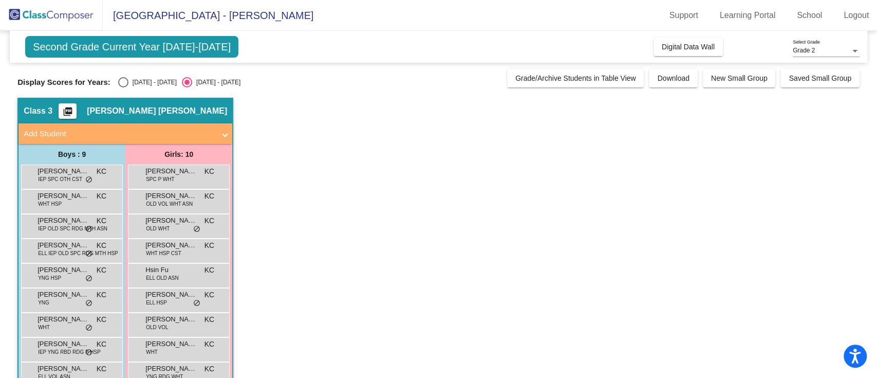
scroll to position [49, 0]
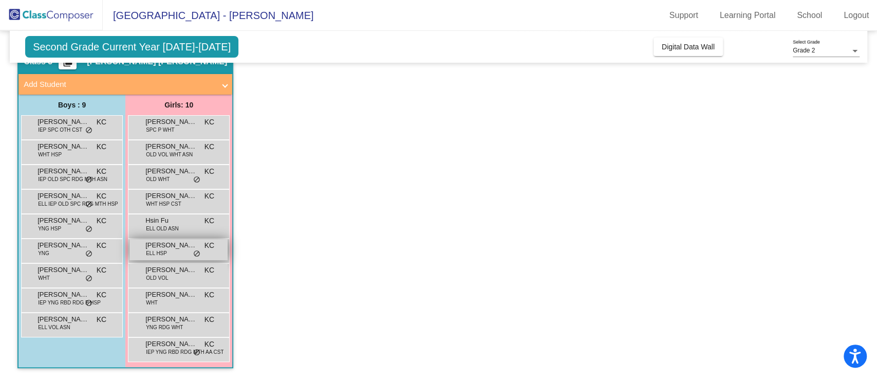
click at [189, 245] on span "[PERSON_NAME][GEOGRAPHIC_DATA]" at bounding box center [170, 245] width 51 height 10
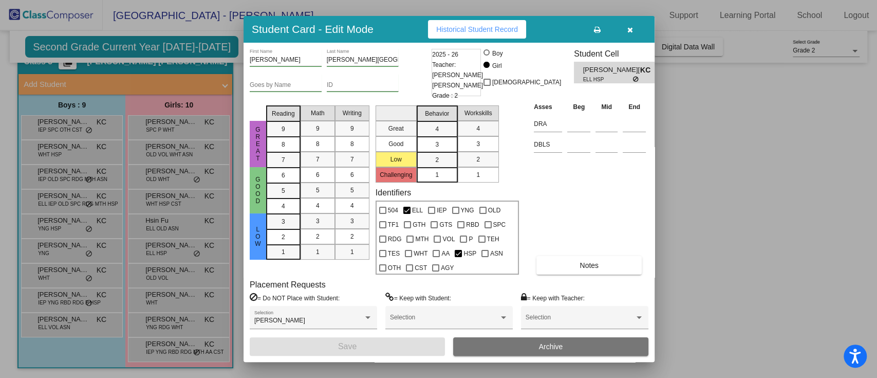
click at [775, 253] on div at bounding box center [438, 189] width 877 height 378
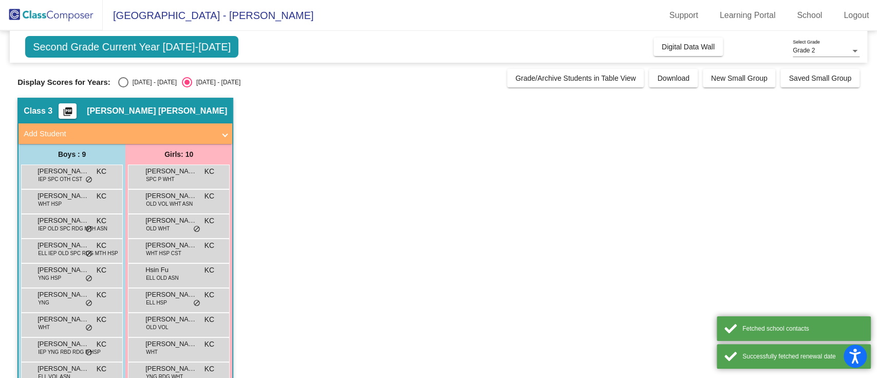
click at [148, 80] on div "[DATE] - [DATE]" at bounding box center [152, 82] width 48 height 9
click at [123, 87] on input "[DATE] - [DATE]" at bounding box center [123, 87] width 1 height 1
radio input "true"
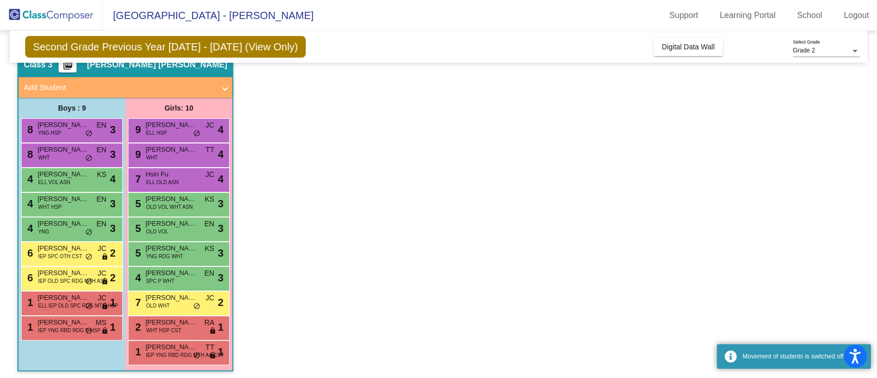
scroll to position [49, 0]
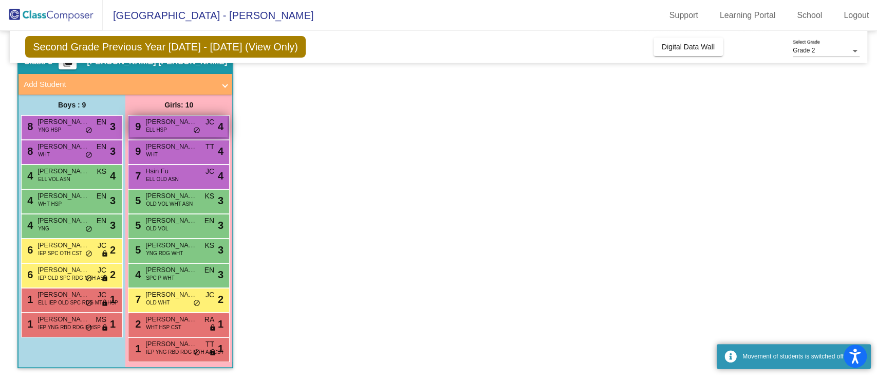
click at [159, 130] on span "ELL HSP" at bounding box center [156, 130] width 21 height 8
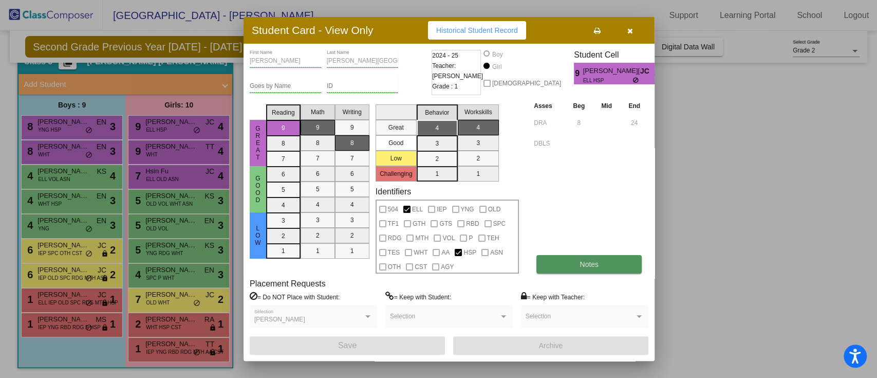
click at [565, 265] on button "Notes" at bounding box center [589, 264] width 105 height 19
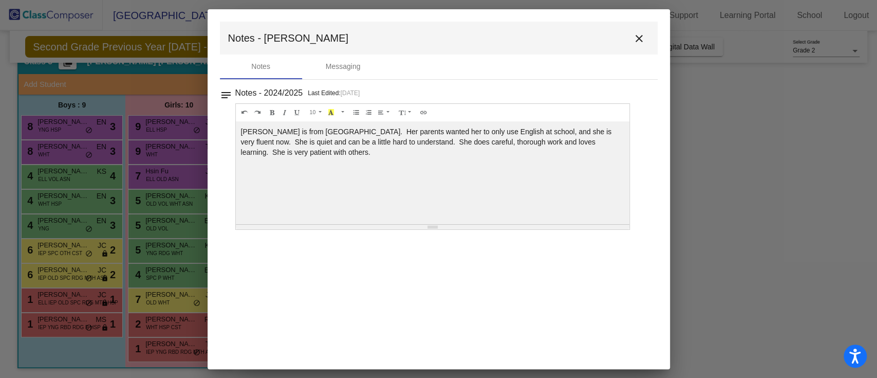
click at [631, 36] on button "close" at bounding box center [639, 38] width 21 height 21
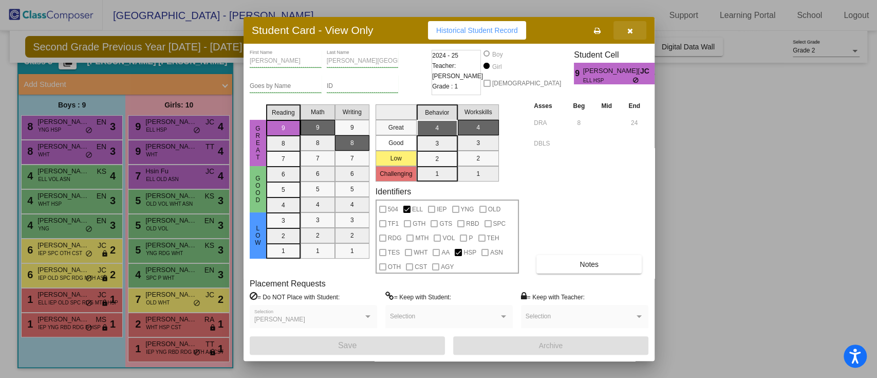
click at [631, 29] on icon "button" at bounding box center [630, 30] width 6 height 7
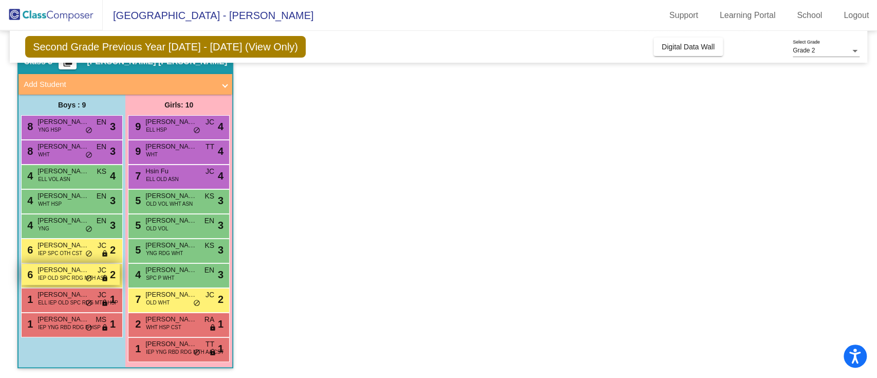
click at [68, 280] on span "IEP OLD SPC RDG MTH ASN" at bounding box center [72, 278] width 69 height 8
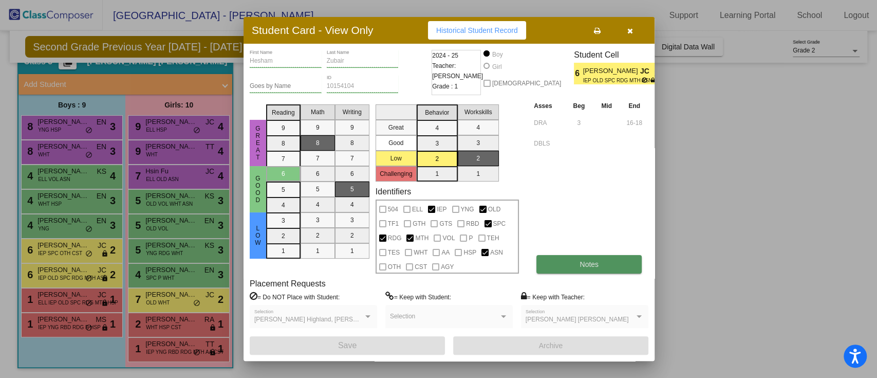
click at [584, 266] on span "Notes" at bounding box center [589, 264] width 19 height 8
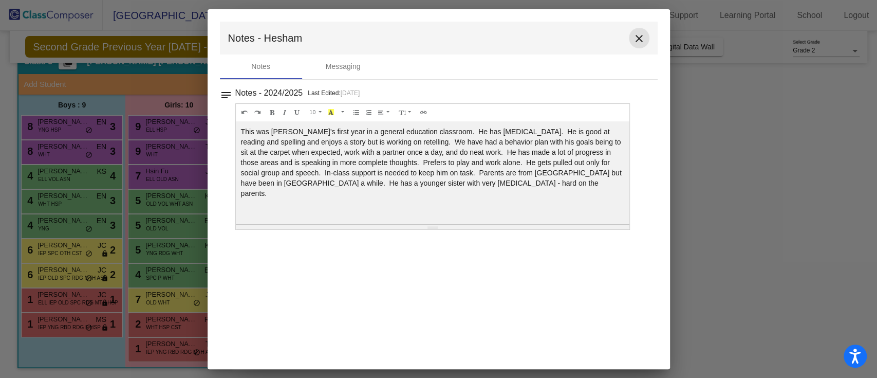
click at [635, 41] on mat-icon "close" at bounding box center [639, 38] width 12 height 12
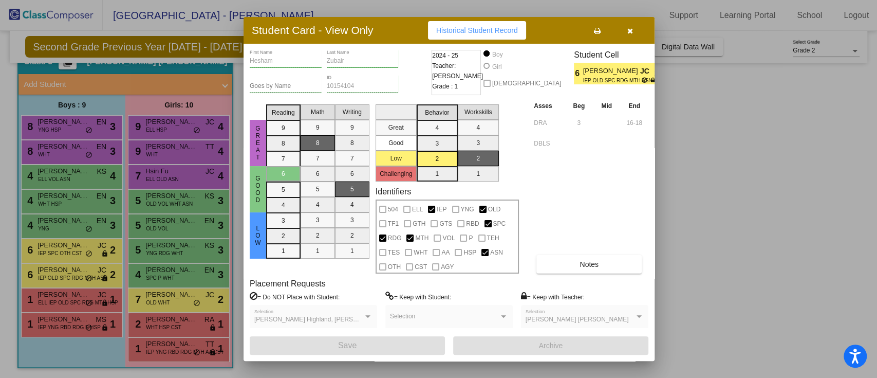
click at [52, 279] on div at bounding box center [438, 189] width 877 height 378
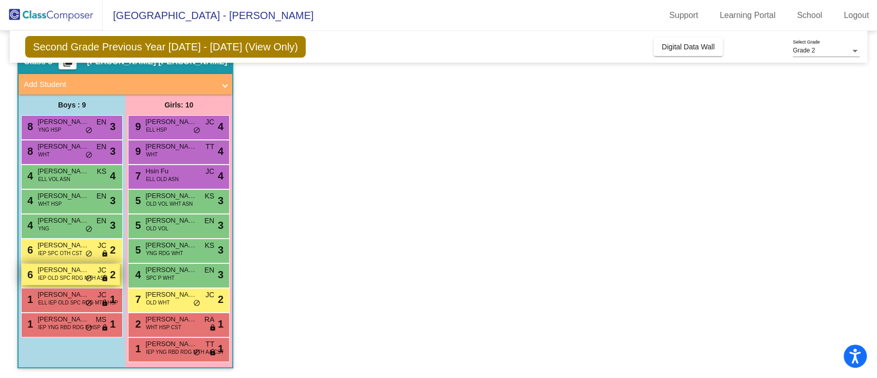
click at [51, 276] on span "IEP OLD SPC RDG MTH ASN" at bounding box center [72, 278] width 69 height 8
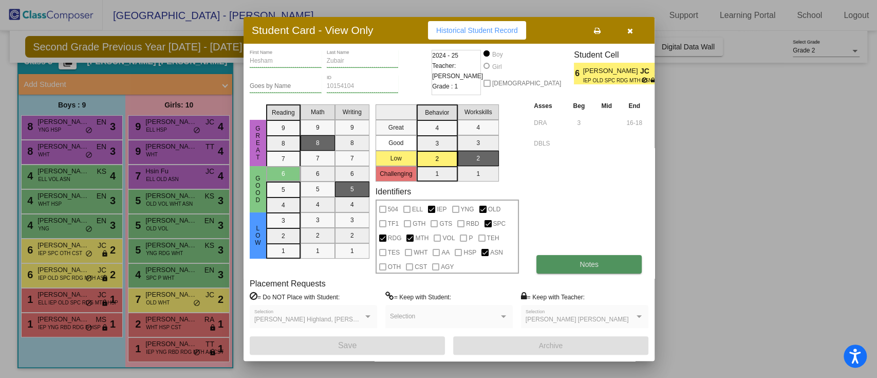
click at [591, 270] on button "Notes" at bounding box center [589, 264] width 105 height 19
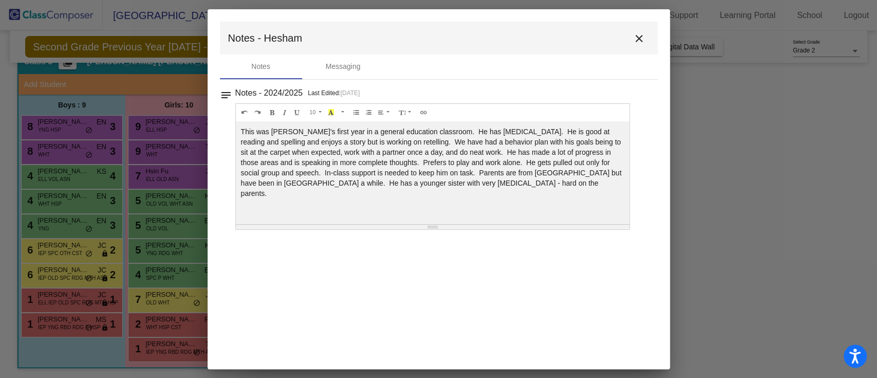
click at [730, 231] on div at bounding box center [438, 189] width 877 height 378
click at [640, 34] on mat-icon "close" at bounding box center [639, 38] width 12 height 12
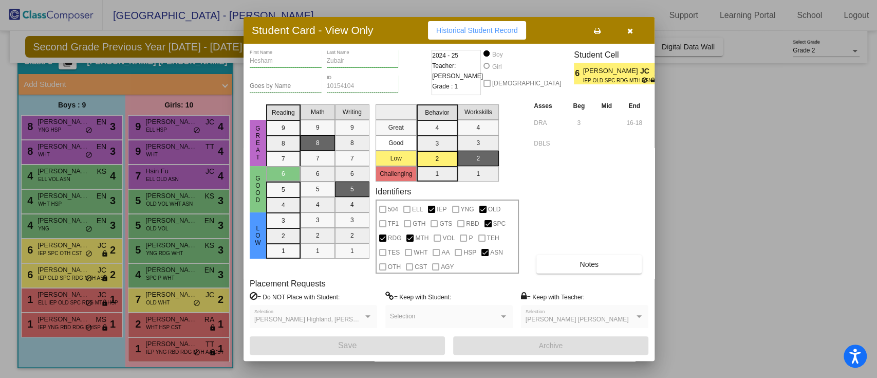
click at [630, 29] on icon "button" at bounding box center [630, 30] width 6 height 7
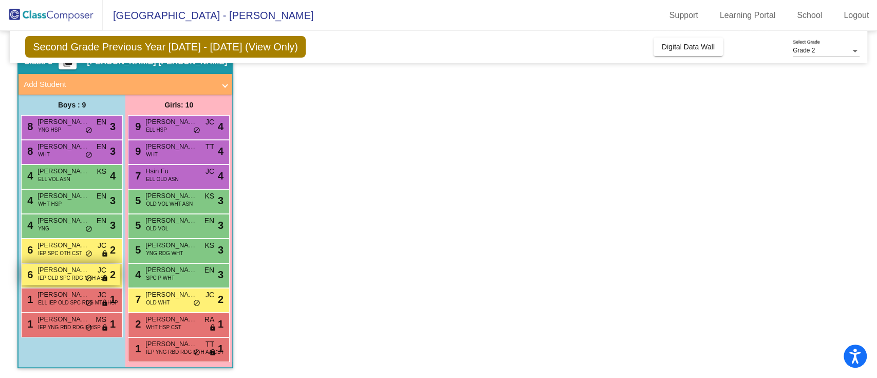
click at [98, 280] on span "IEP OLD SPC RDG MTH ASN" at bounding box center [72, 278] width 69 height 8
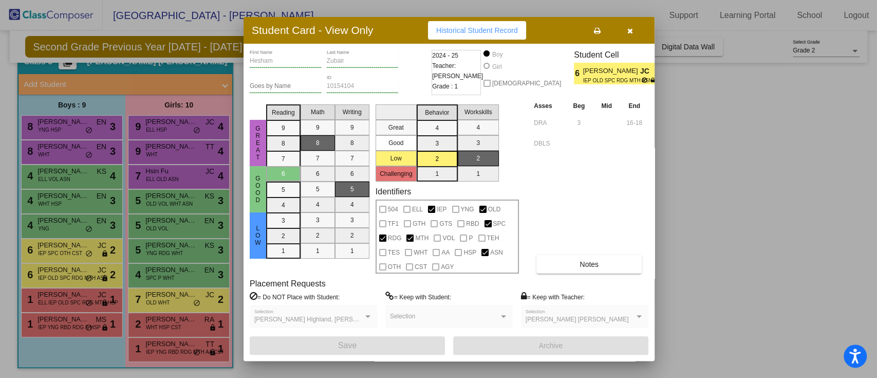
click at [633, 32] on button "button" at bounding box center [630, 30] width 33 height 19
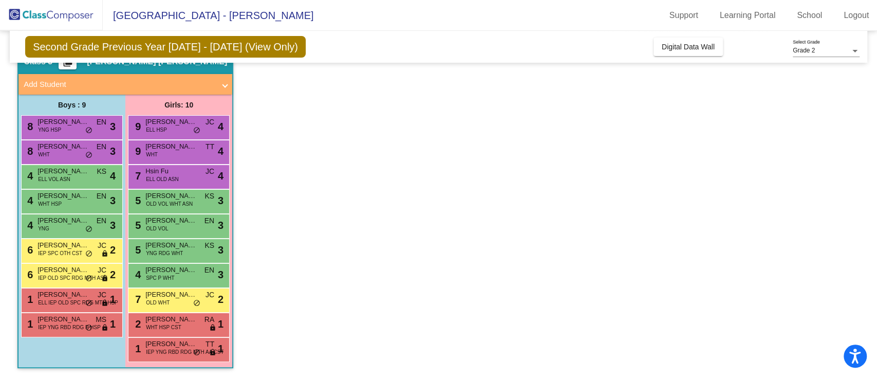
click at [613, 168] on app-classroom "Class 3 picture_as_pdf Kennedy Cunningham Add Student First Name Last Name Stud…" at bounding box center [438, 213] width 842 height 330
click at [95, 125] on div "8 Isaac Perez-Daple YNG HSP EN lock do_not_disturb_alt 3" at bounding box center [71, 126] width 98 height 21
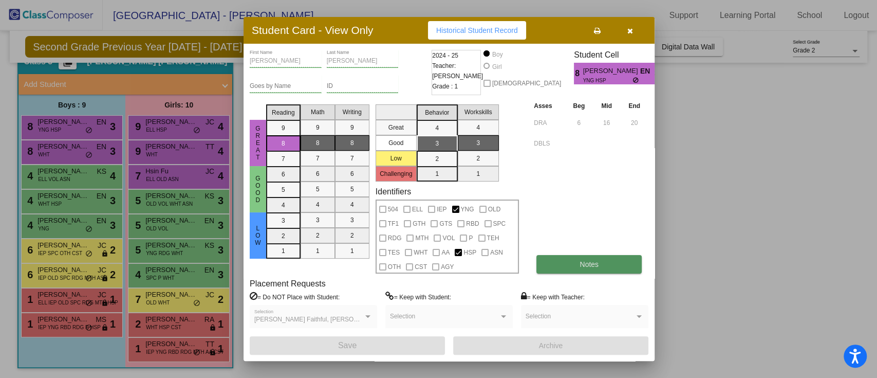
click at [592, 262] on span "Notes" at bounding box center [589, 264] width 19 height 8
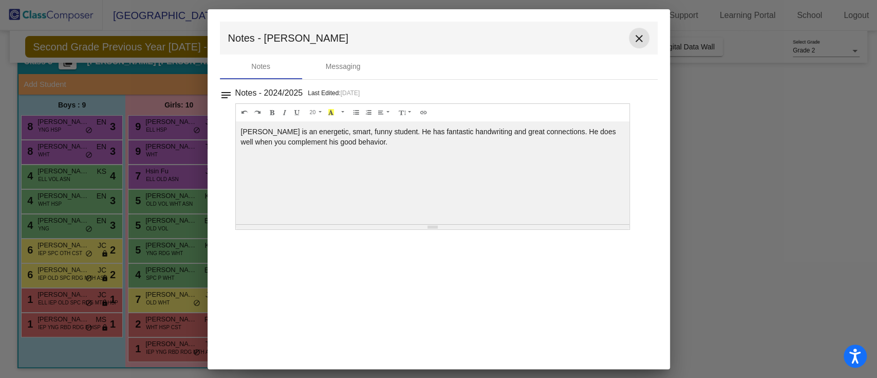
click at [642, 32] on mat-icon "close" at bounding box center [639, 38] width 12 height 12
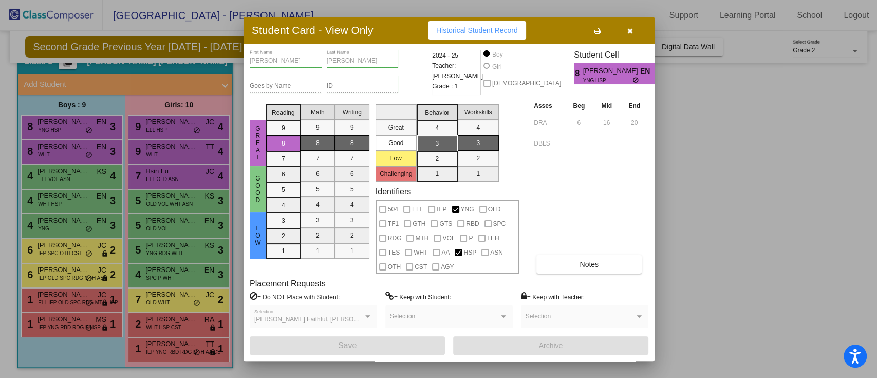
click at [703, 251] on div at bounding box center [438, 189] width 877 height 378
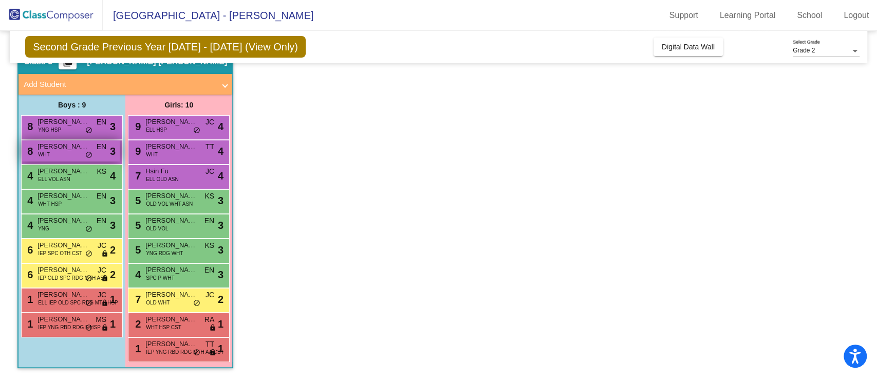
click at [102, 152] on div "8 Matteo Esposito WHT EN lock do_not_disturb_alt 3" at bounding box center [71, 150] width 98 height 21
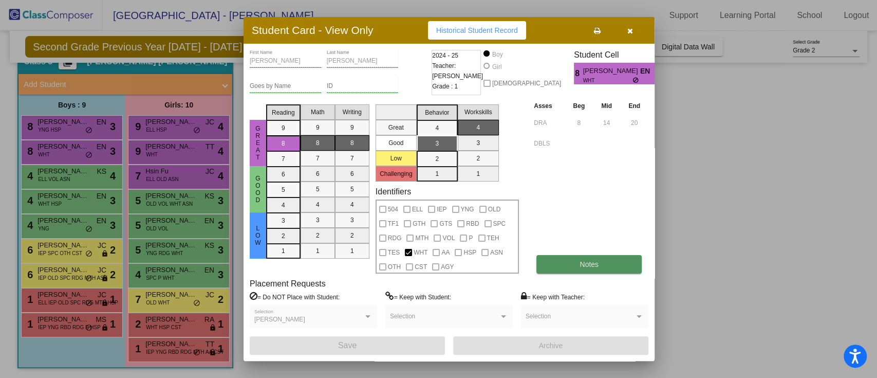
click at [574, 260] on button "Notes" at bounding box center [589, 264] width 105 height 19
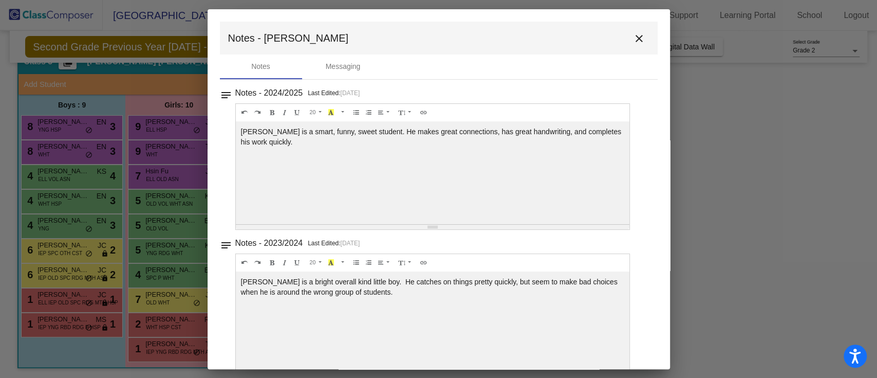
drag, startPoint x: 678, startPoint y: 216, endPoint x: 815, endPoint y: 133, distance: 159.9
click at [815, 133] on div at bounding box center [438, 189] width 877 height 378
click at [641, 36] on button "close" at bounding box center [639, 38] width 21 height 21
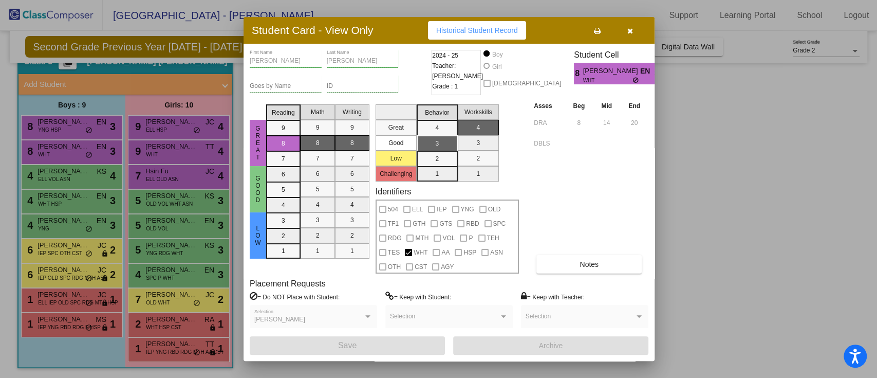
click at [87, 178] on div at bounding box center [438, 189] width 877 height 378
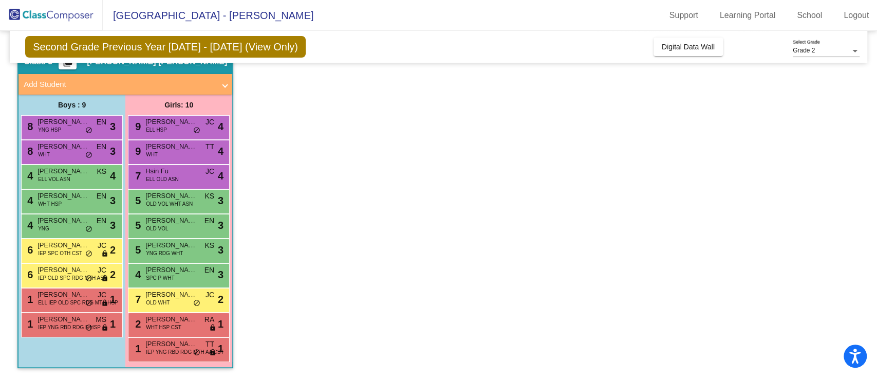
click at [87, 178] on div "4 Zilin Huang ELL VOL ASN KS lock do_not_disturb_alt 4" at bounding box center [71, 175] width 98 height 21
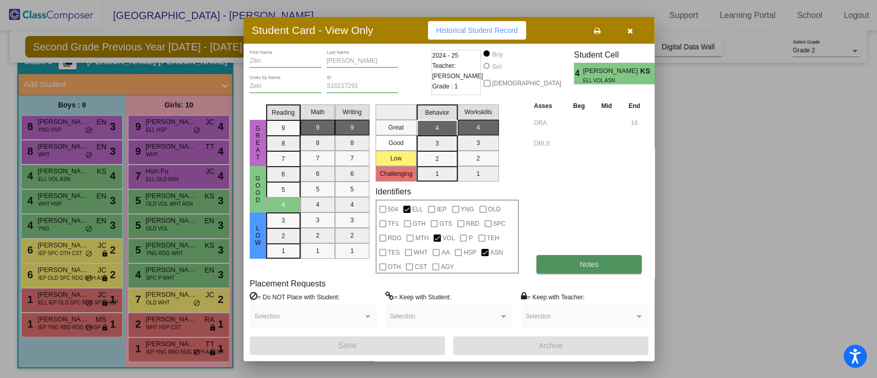
click at [593, 265] on span "Notes" at bounding box center [589, 264] width 19 height 8
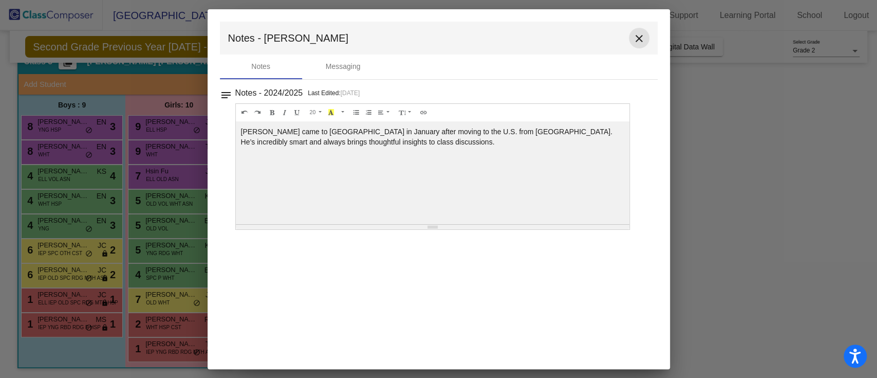
click at [638, 42] on mat-icon "close" at bounding box center [639, 38] width 12 height 12
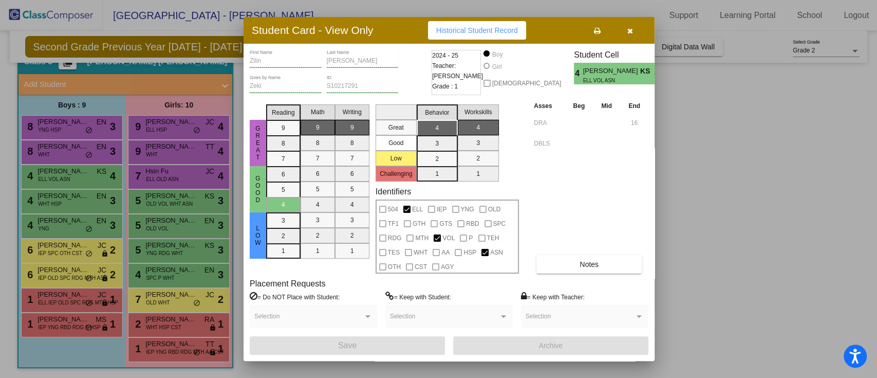
click at [624, 33] on button "button" at bounding box center [630, 30] width 33 height 19
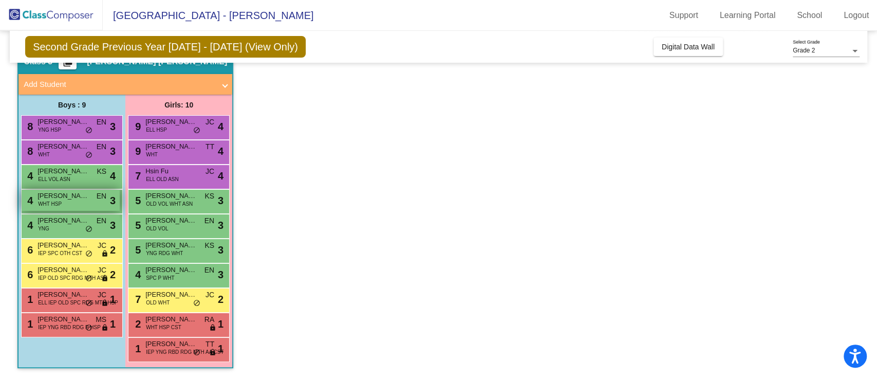
click at [65, 202] on div "4 Henry Rivera WHT HSP EN lock do_not_disturb_alt 3" at bounding box center [71, 200] width 98 height 21
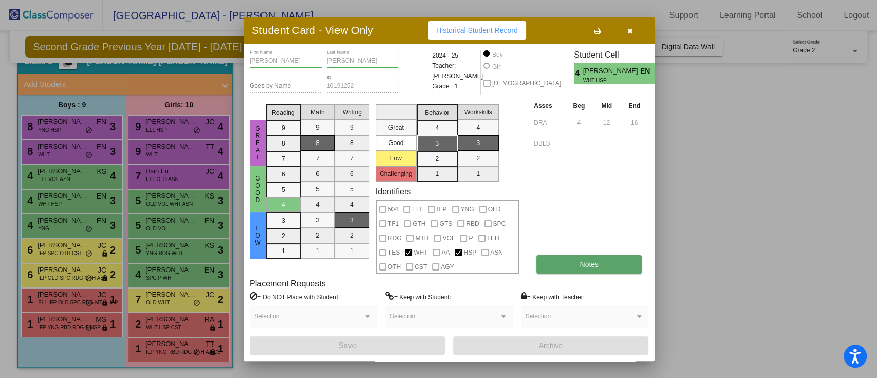
click at [567, 269] on button "Notes" at bounding box center [589, 264] width 105 height 19
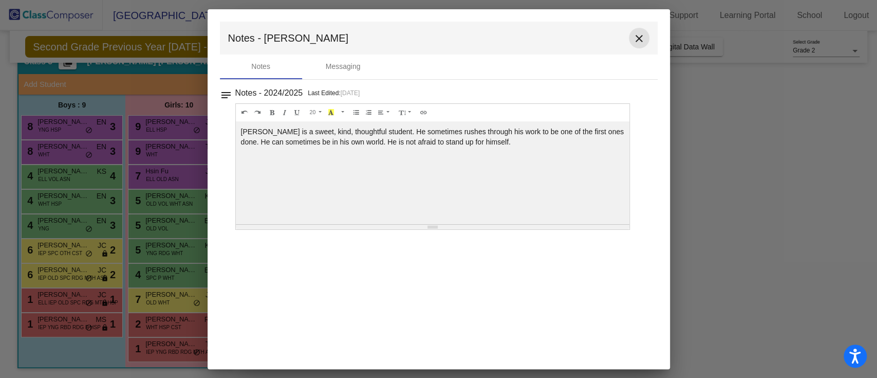
click at [638, 38] on mat-icon "close" at bounding box center [639, 38] width 12 height 12
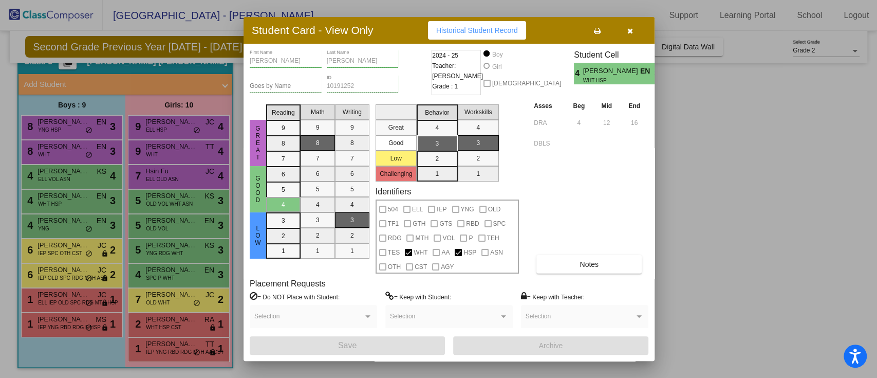
click at [638, 36] on button "button" at bounding box center [630, 30] width 33 height 19
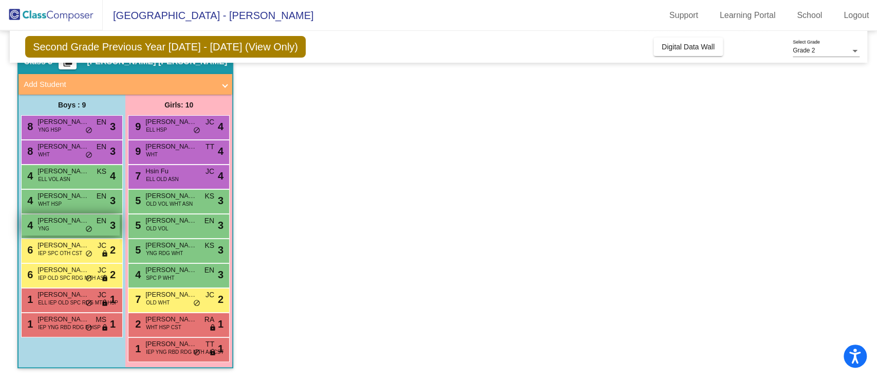
click at [51, 224] on span "[PERSON_NAME]" at bounding box center [63, 220] width 51 height 10
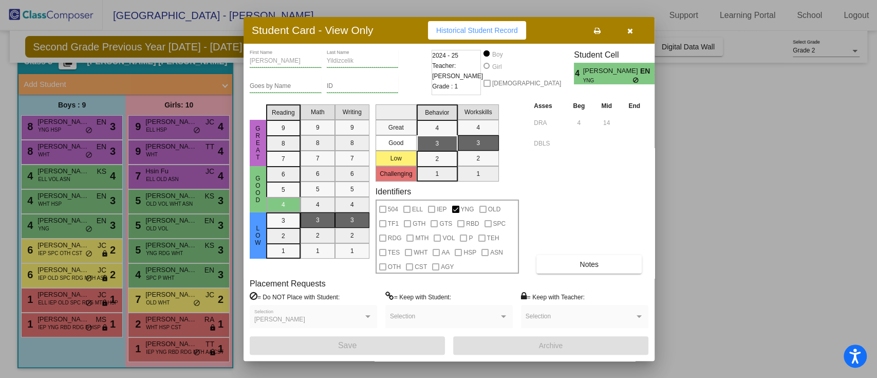
click at [570, 253] on div "Asses Beg Mid End DRA 4 14 DBLS Notes" at bounding box center [589, 186] width 117 height 173
click at [570, 264] on button "Notes" at bounding box center [589, 264] width 105 height 19
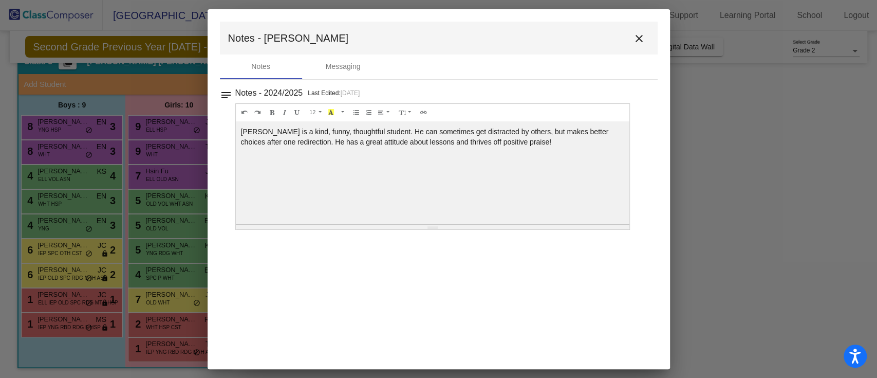
click at [633, 39] on mat-icon "close" at bounding box center [639, 38] width 12 height 12
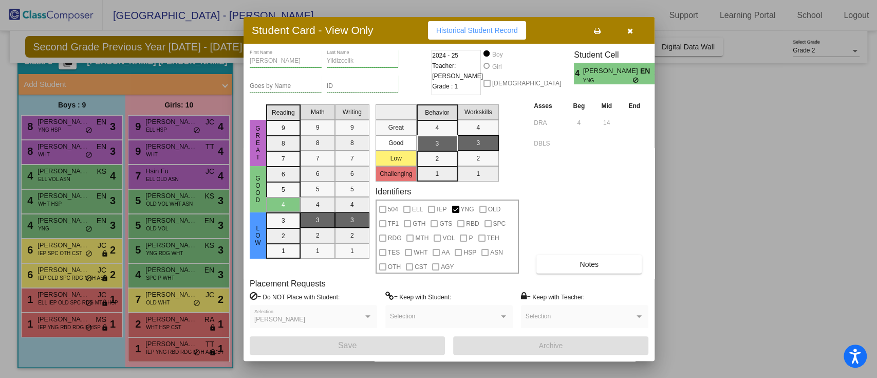
click at [81, 247] on div at bounding box center [438, 189] width 877 height 378
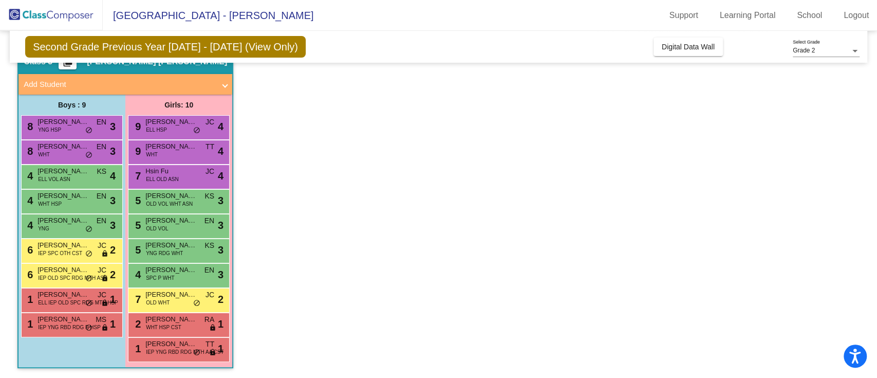
click at [81, 247] on span "[PERSON_NAME]" at bounding box center [63, 245] width 51 height 10
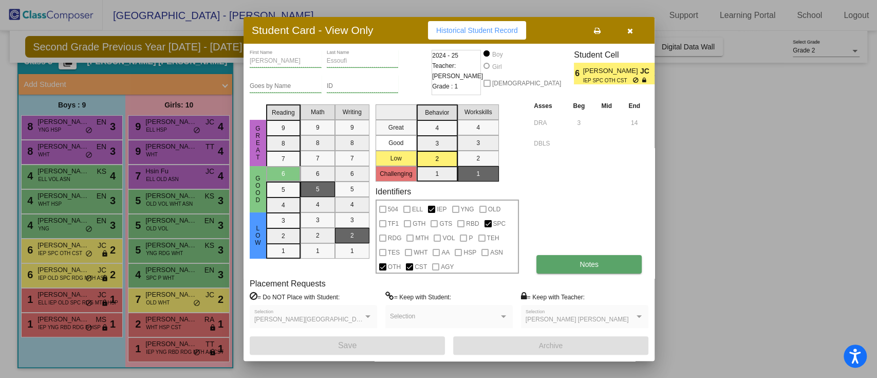
click at [550, 259] on button "Notes" at bounding box center [589, 264] width 105 height 19
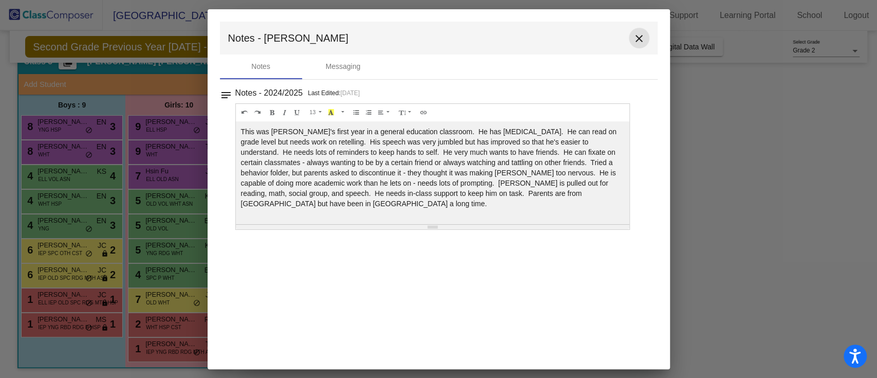
click at [637, 33] on mat-icon "close" at bounding box center [639, 38] width 12 height 12
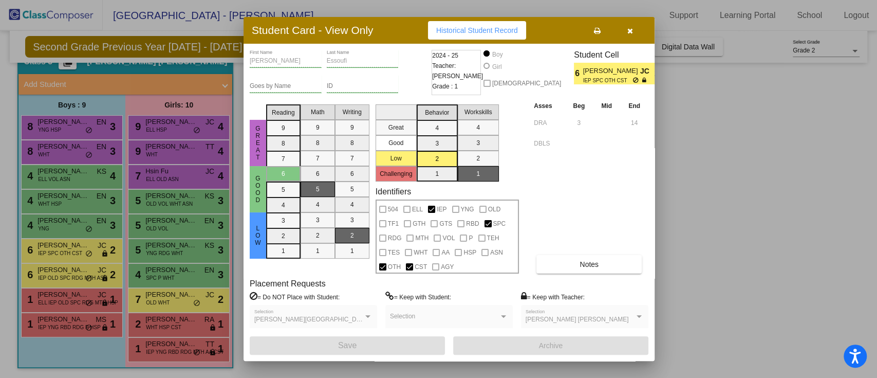
click at [83, 273] on div at bounding box center [438, 189] width 877 height 378
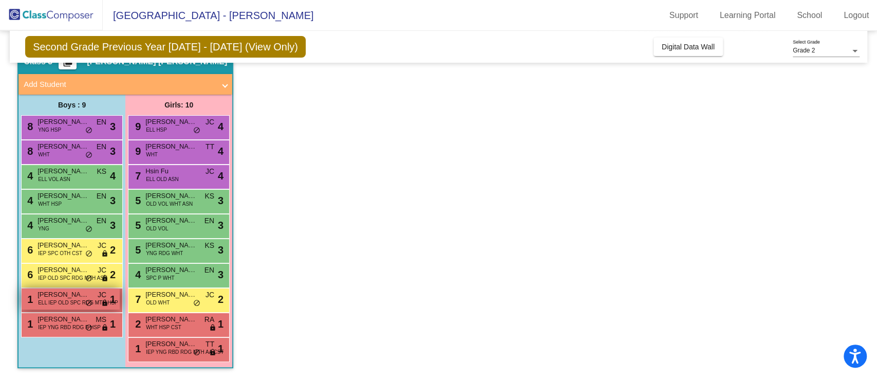
click at [82, 299] on span "ELL IEP OLD SPC RDG MTH HSP" at bounding box center [78, 303] width 80 height 8
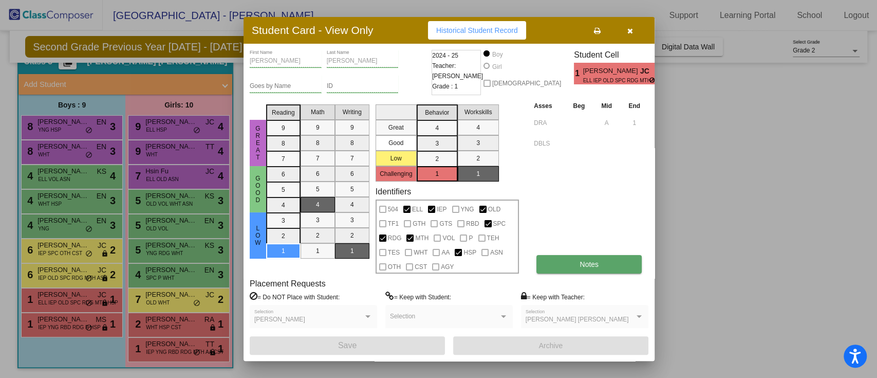
click at [575, 261] on button "Notes" at bounding box center [589, 264] width 105 height 19
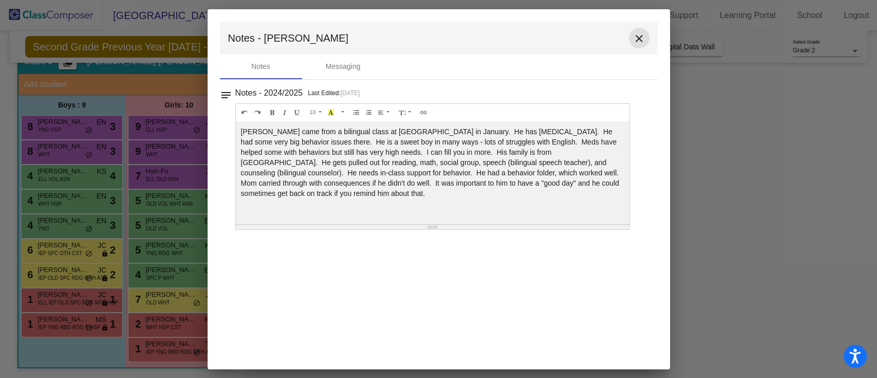
click at [644, 36] on mat-icon "close" at bounding box center [639, 38] width 12 height 12
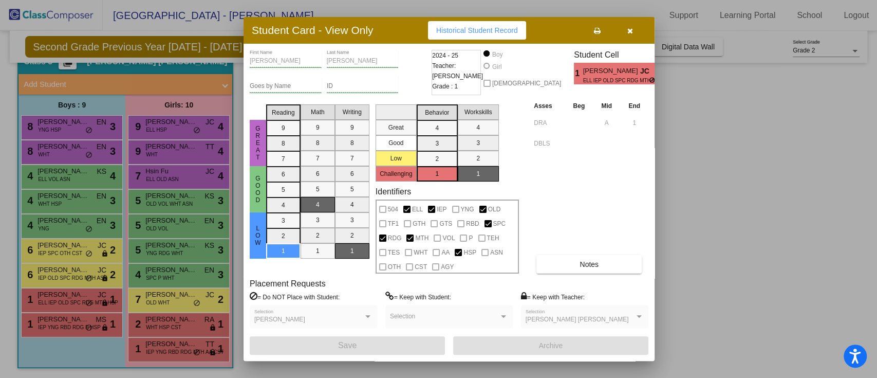
click at [74, 282] on div at bounding box center [438, 189] width 877 height 378
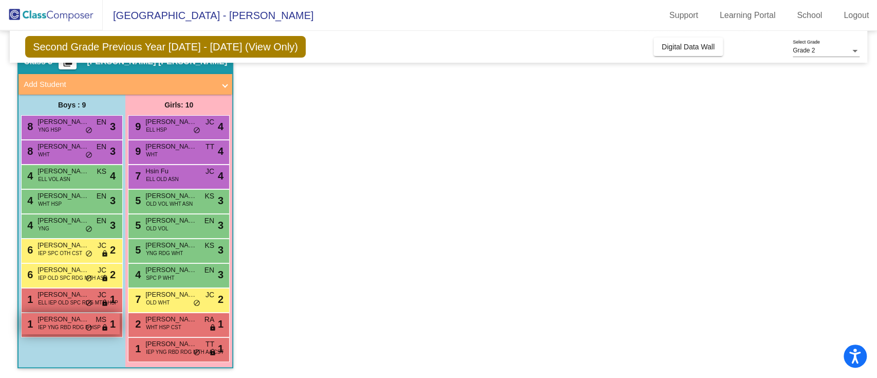
click at [74, 321] on span "[PERSON_NAME]" at bounding box center [63, 319] width 51 height 10
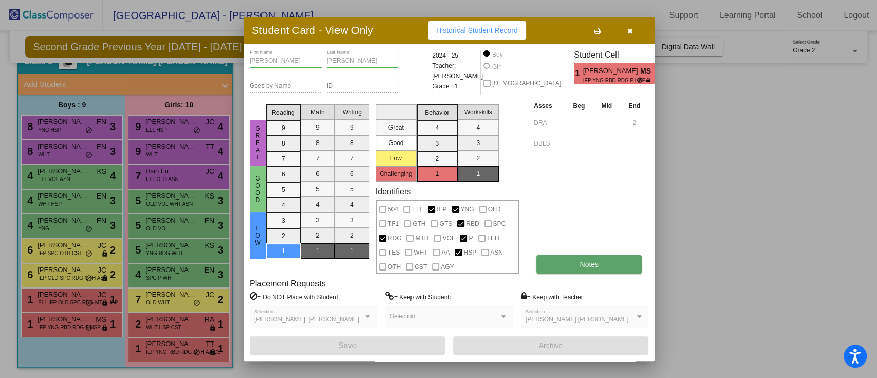
click at [591, 262] on span "Notes" at bounding box center [589, 264] width 19 height 8
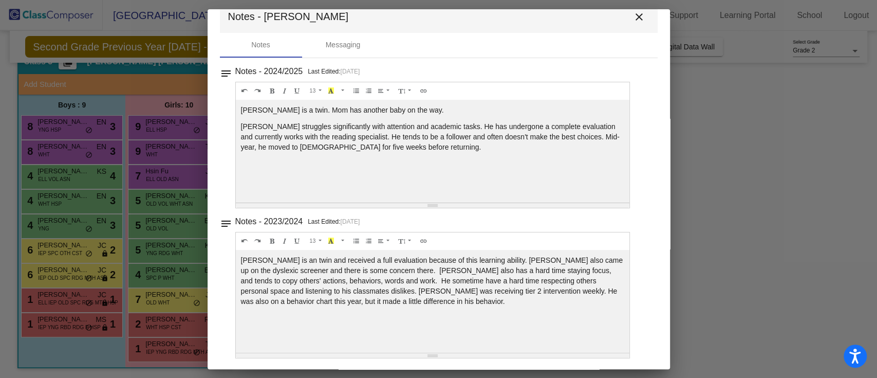
scroll to position [0, 0]
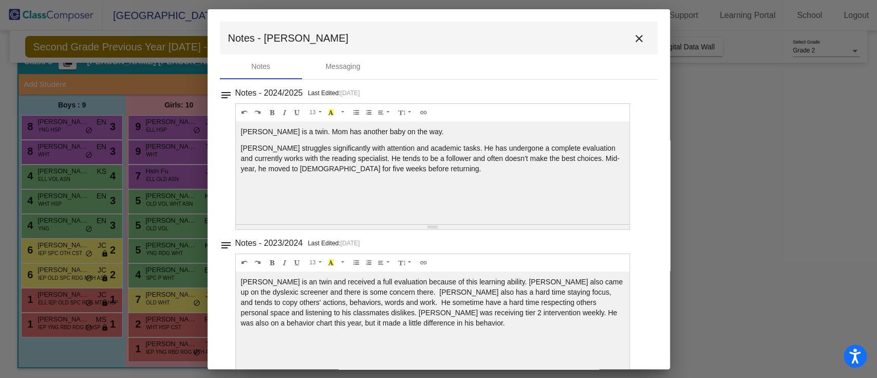
click at [634, 39] on mat-icon "close" at bounding box center [639, 38] width 12 height 12
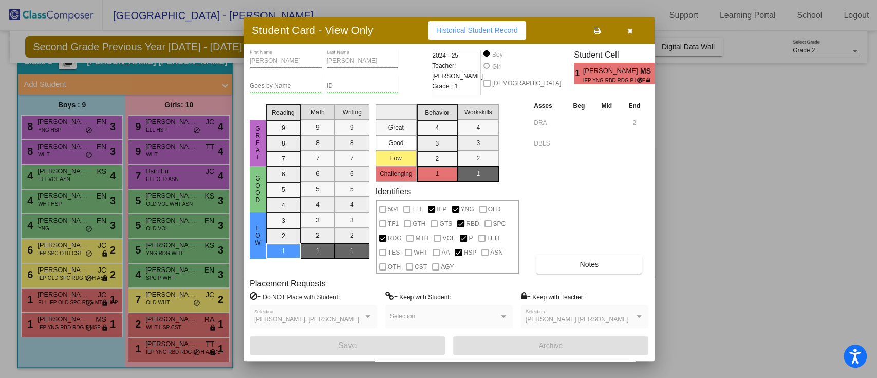
click at [194, 123] on div at bounding box center [438, 189] width 877 height 378
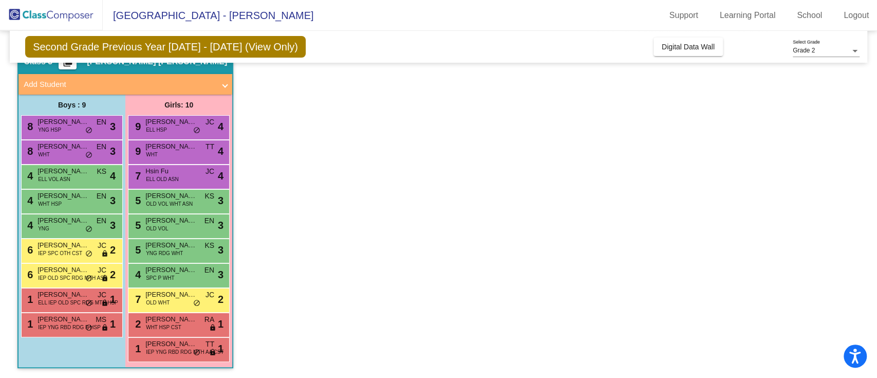
click at [194, 123] on span "[PERSON_NAME][GEOGRAPHIC_DATA]" at bounding box center [170, 122] width 51 height 10
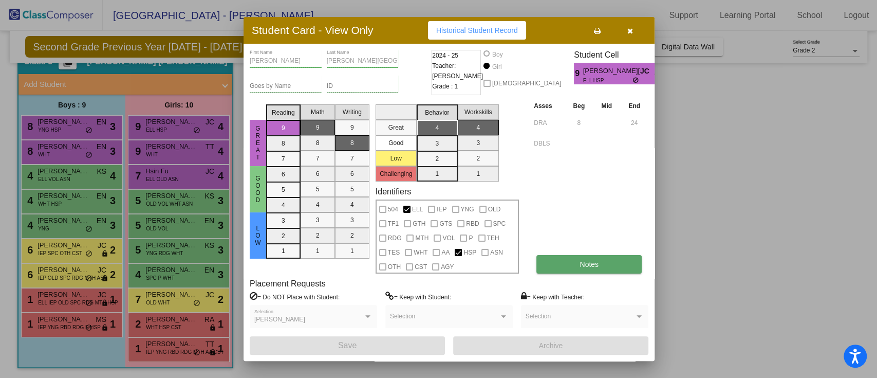
drag, startPoint x: 604, startPoint y: 267, endPoint x: 546, endPoint y: 271, distance: 58.3
click at [546, 271] on button "Notes" at bounding box center [589, 264] width 105 height 19
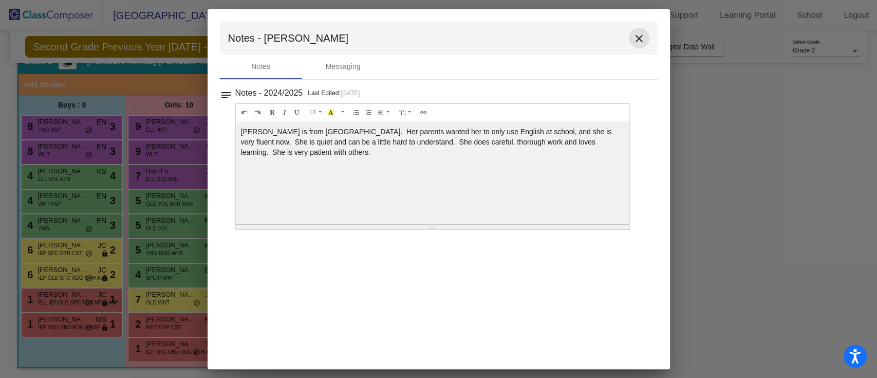
click at [636, 40] on mat-icon "close" at bounding box center [639, 38] width 12 height 12
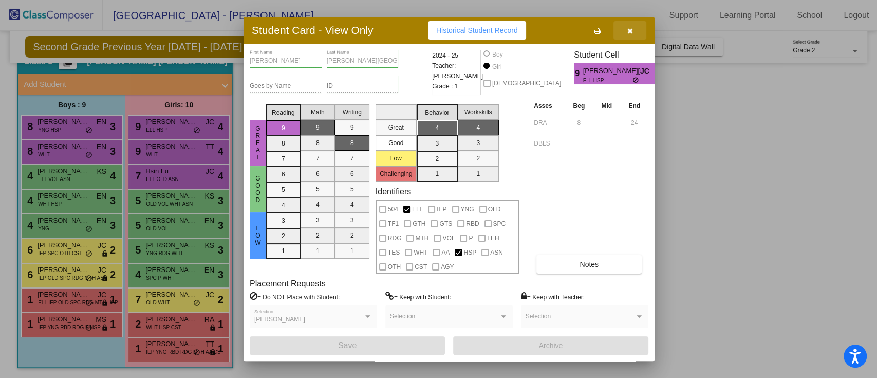
click at [625, 28] on button "button" at bounding box center [630, 30] width 33 height 19
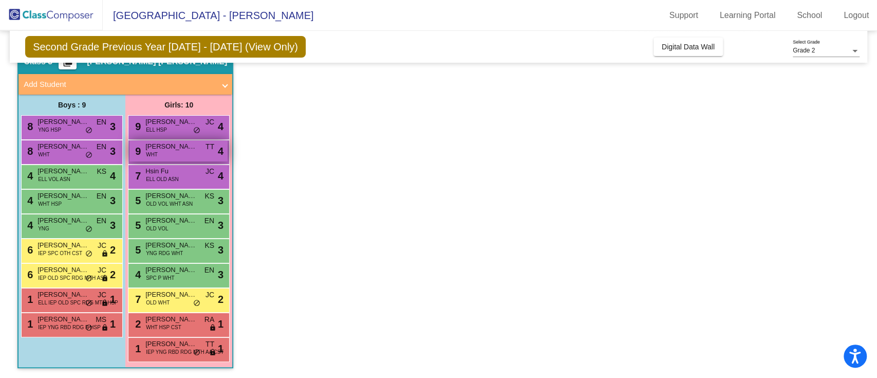
click at [184, 151] on div "9 Millie Maruniak WHT TT lock do_not_disturb_alt 4" at bounding box center [179, 150] width 98 height 21
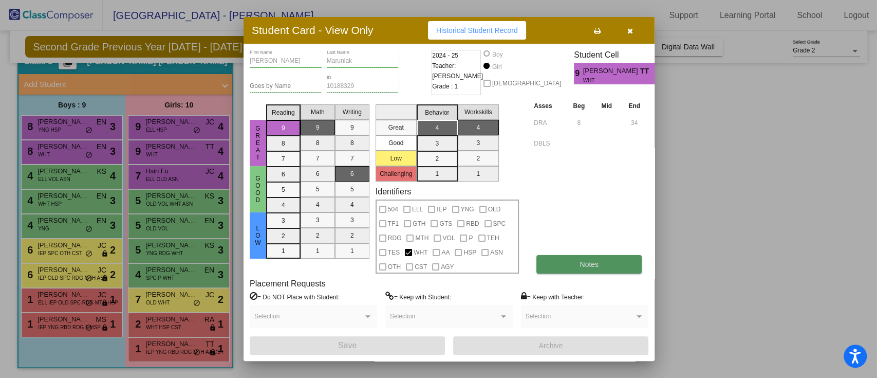
click at [587, 262] on span "Notes" at bounding box center [589, 264] width 19 height 8
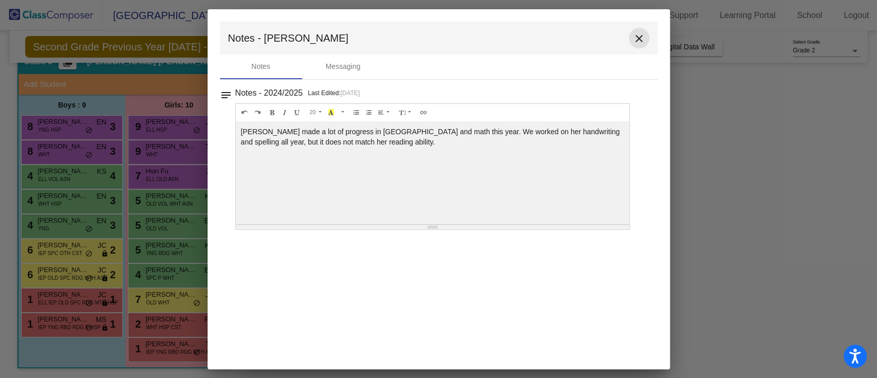
click at [637, 39] on mat-icon "close" at bounding box center [639, 38] width 12 height 12
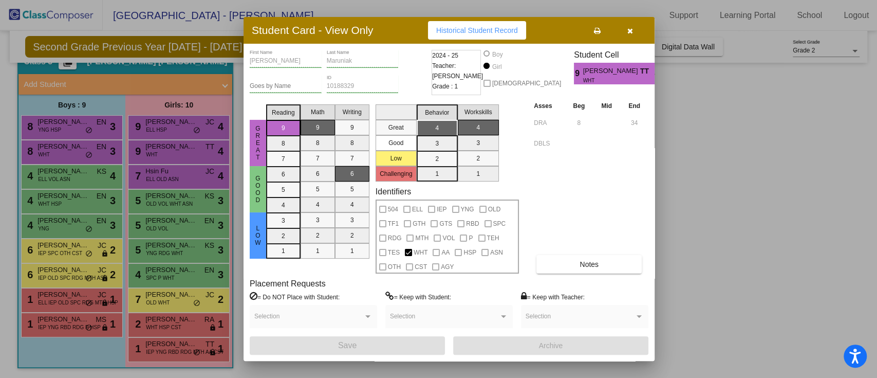
click at [211, 175] on div at bounding box center [438, 189] width 877 height 378
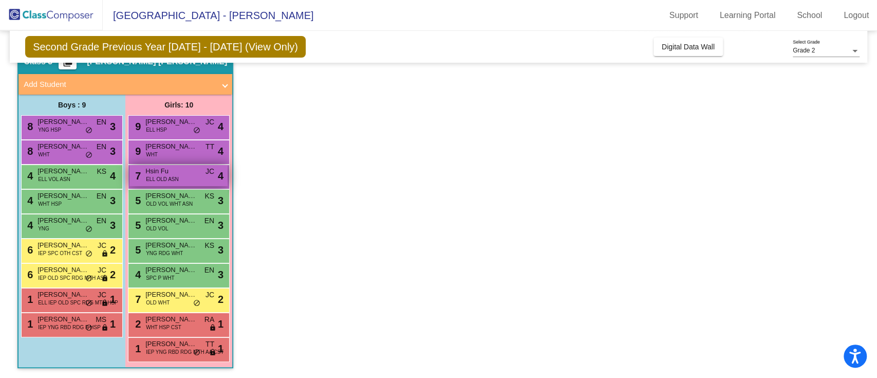
click at [201, 176] on div "7 Hsin Fu ELL OLD ASN JC lock do_not_disturb_alt 4" at bounding box center [179, 175] width 98 height 21
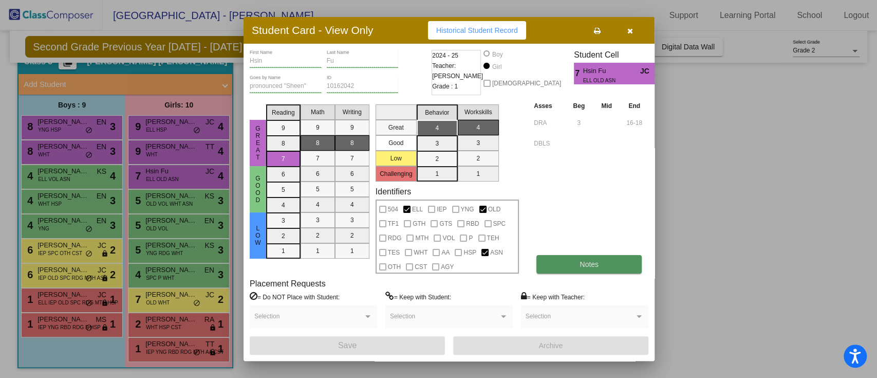
click at [555, 267] on button "Notes" at bounding box center [589, 264] width 105 height 19
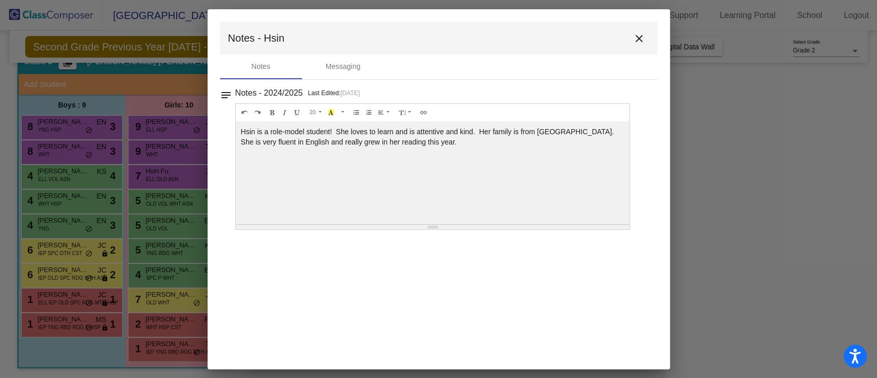
click at [643, 40] on mat-icon "close" at bounding box center [639, 38] width 12 height 12
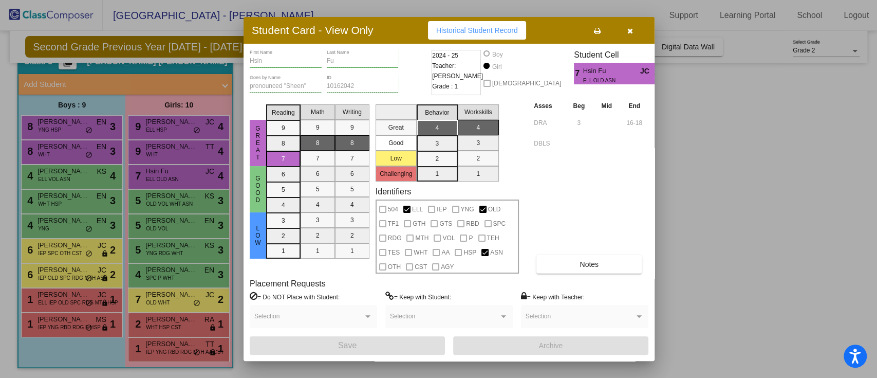
click at [182, 199] on div at bounding box center [438, 189] width 877 height 378
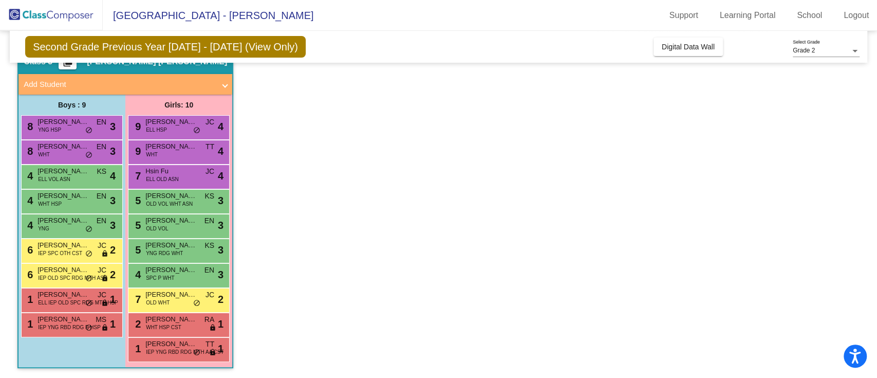
click at [182, 200] on span "OLD VOL WHT ASN" at bounding box center [169, 204] width 47 height 8
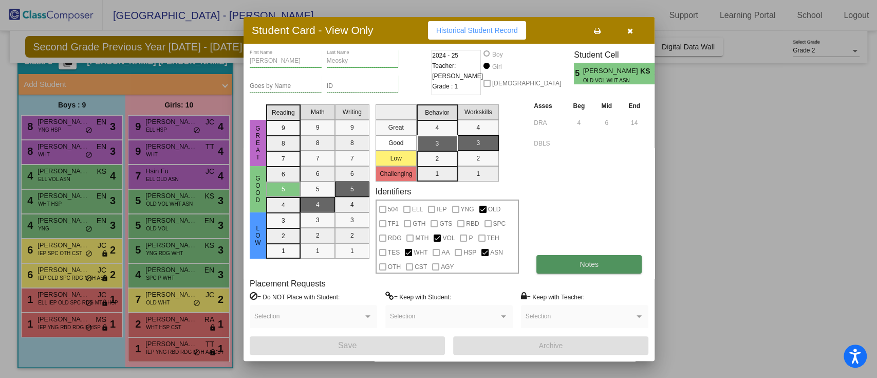
click at [582, 264] on span "Notes" at bounding box center [589, 264] width 19 height 8
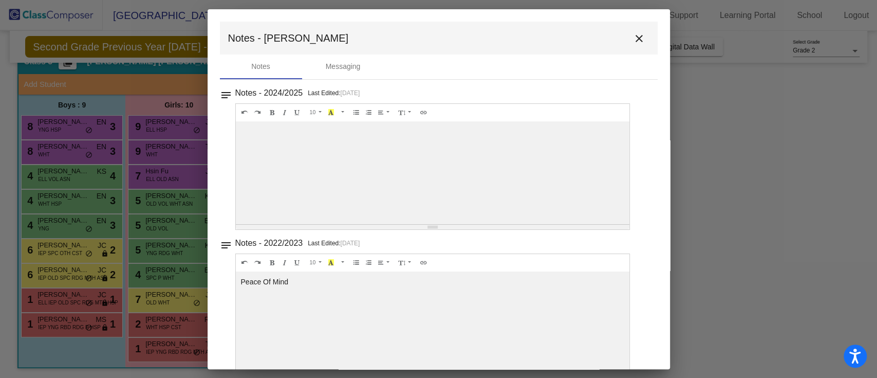
click at [629, 35] on button "close" at bounding box center [639, 38] width 21 height 21
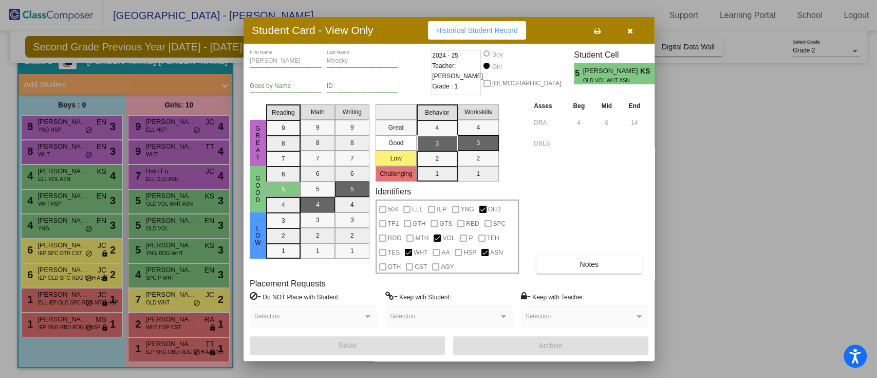
click at [164, 231] on div at bounding box center [438, 189] width 877 height 378
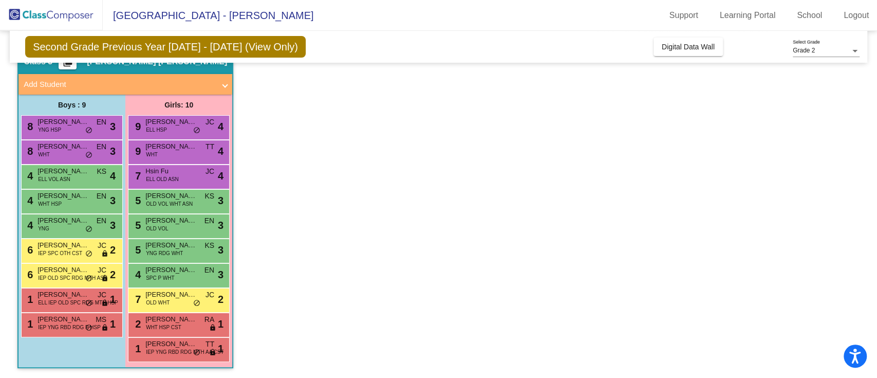
click at [164, 231] on span "OLD VOL" at bounding box center [157, 229] width 22 height 8
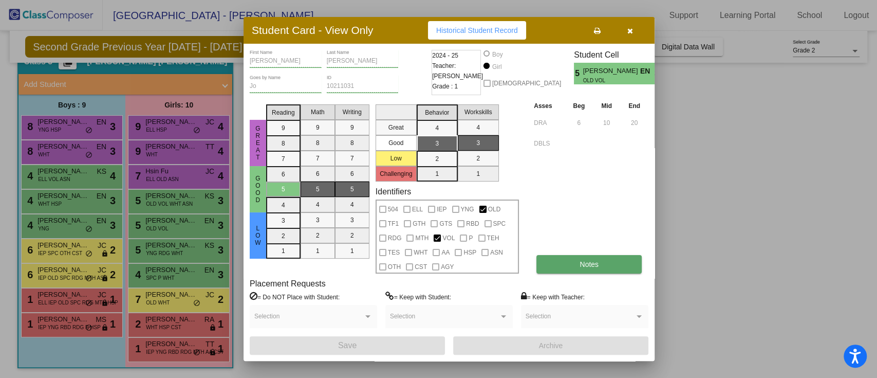
click at [563, 268] on button "Notes" at bounding box center [589, 264] width 105 height 19
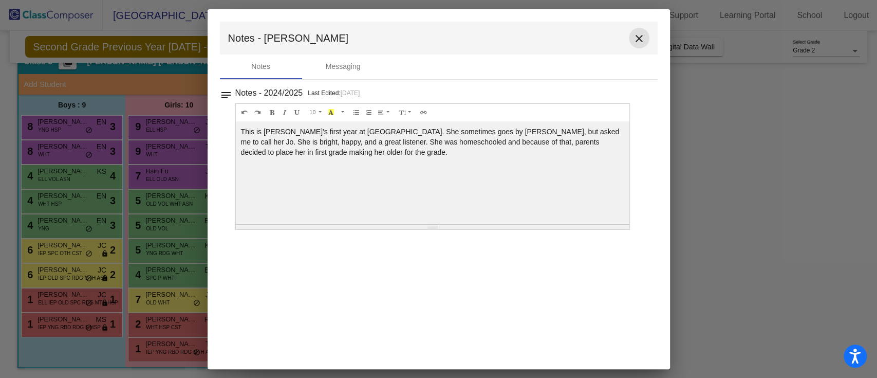
click at [639, 42] on mat-icon "close" at bounding box center [639, 38] width 12 height 12
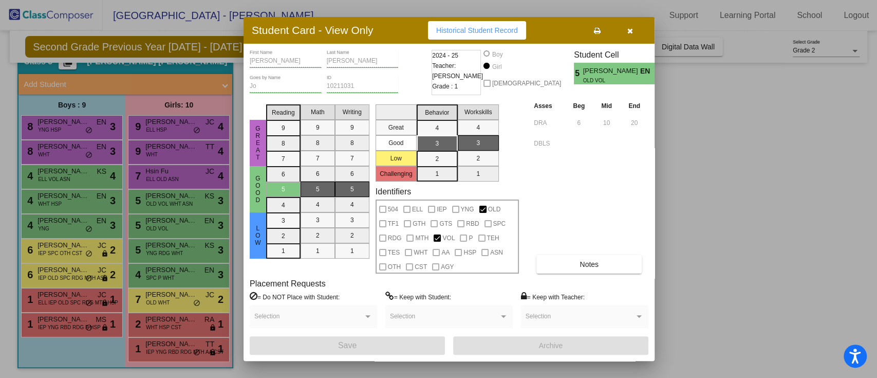
click at [627, 31] on icon "button" at bounding box center [630, 30] width 6 height 7
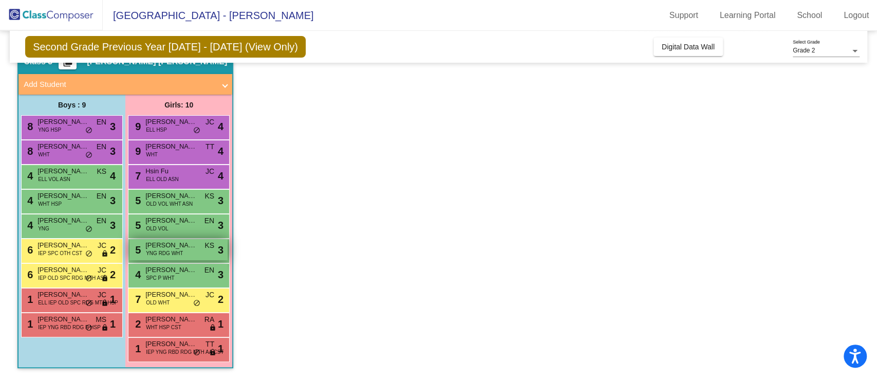
click at [186, 253] on div "5 Niamh Bures YNG RDG WHT KS lock do_not_disturb_alt 3" at bounding box center [179, 249] width 98 height 21
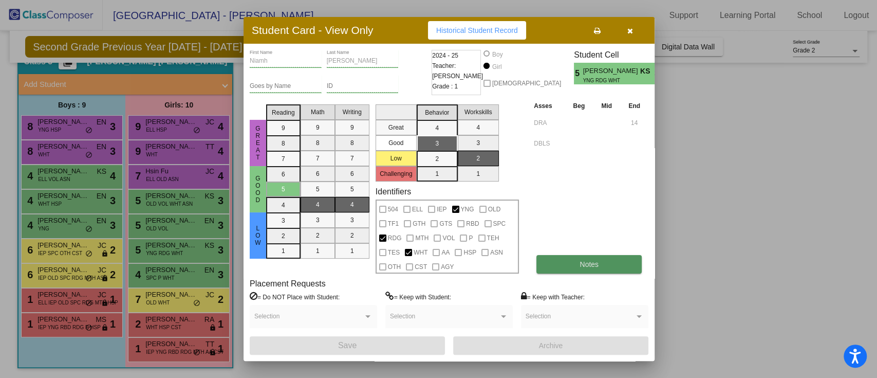
click at [576, 261] on button "Notes" at bounding box center [589, 264] width 105 height 19
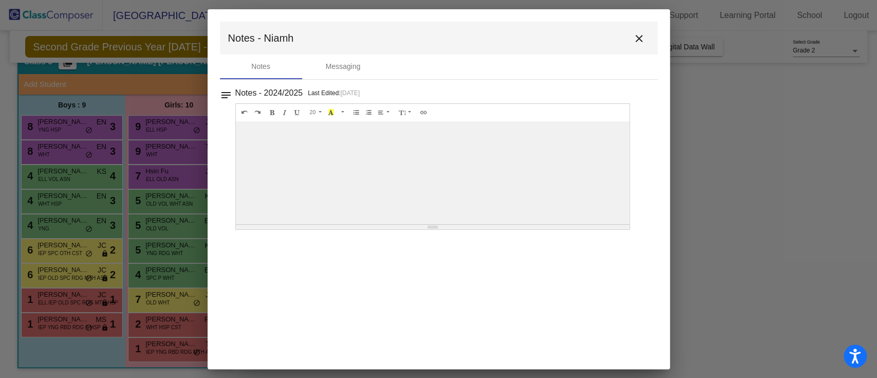
click at [634, 38] on mat-icon "close" at bounding box center [639, 38] width 12 height 12
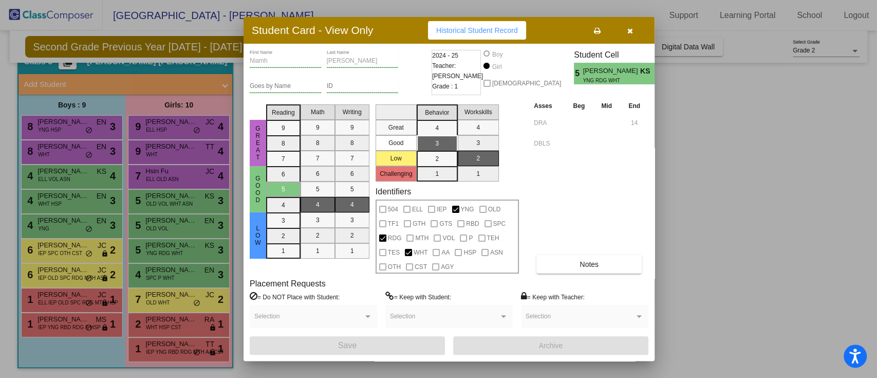
click at [627, 33] on icon "button" at bounding box center [630, 30] width 6 height 7
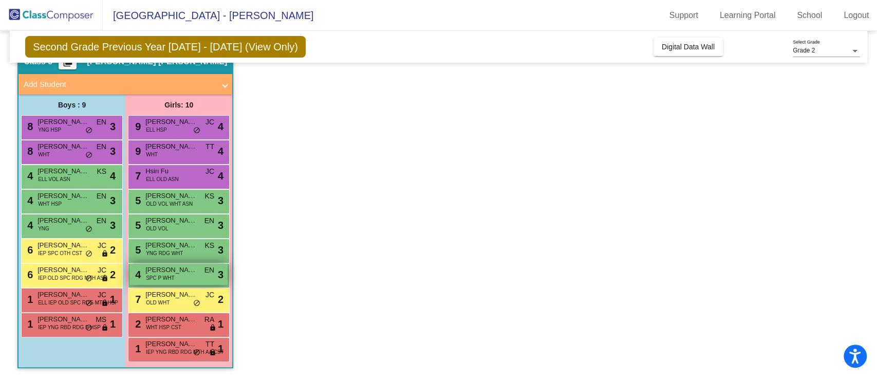
click at [173, 274] on span "SPC P WHT" at bounding box center [160, 278] width 28 height 8
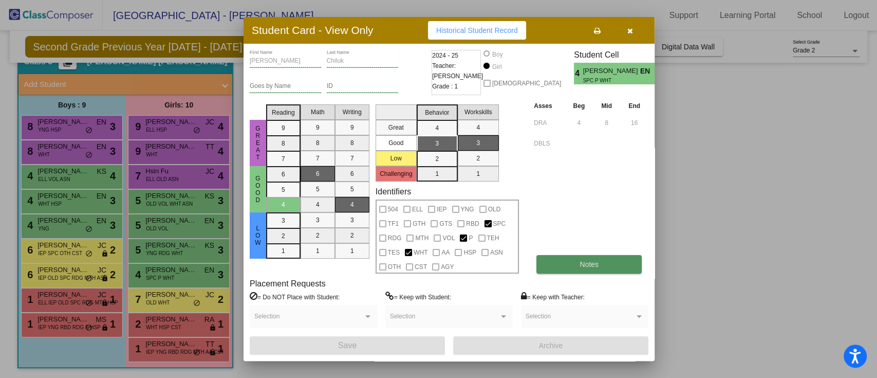
click at [592, 258] on button "Notes" at bounding box center [589, 264] width 105 height 19
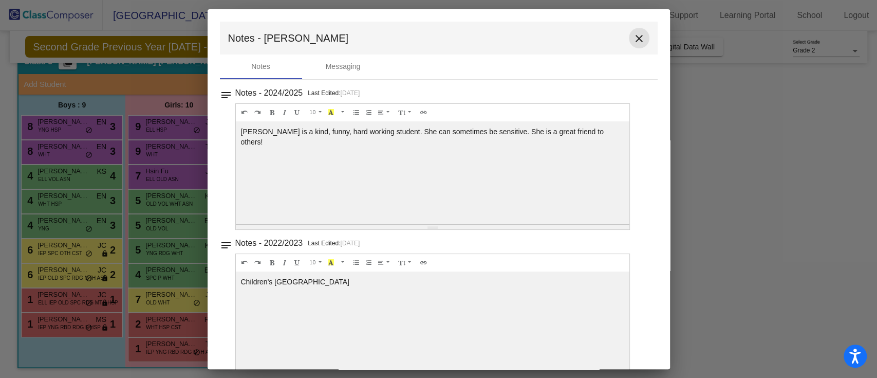
click at [634, 43] on mat-icon "close" at bounding box center [639, 38] width 12 height 12
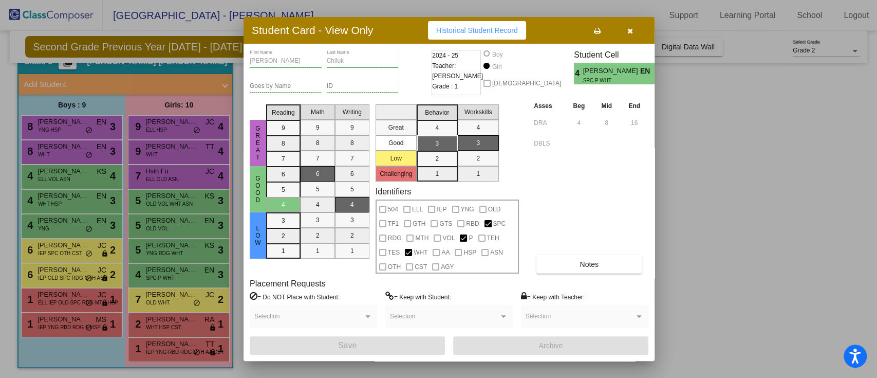
click at [194, 288] on div at bounding box center [438, 189] width 877 height 378
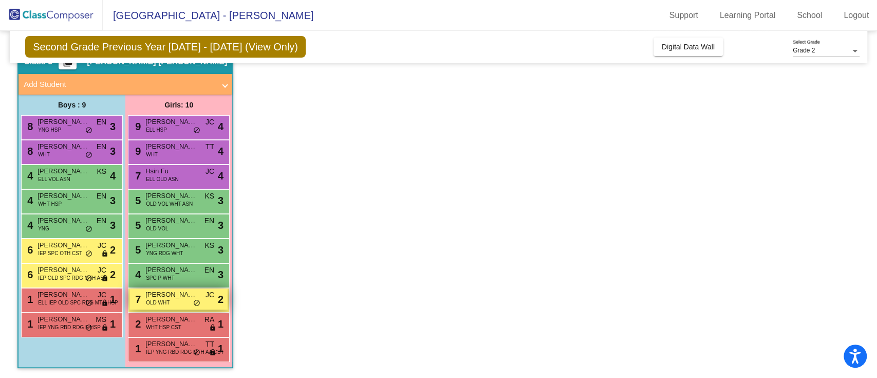
click at [192, 291] on span "[PERSON_NAME]" at bounding box center [170, 294] width 51 height 10
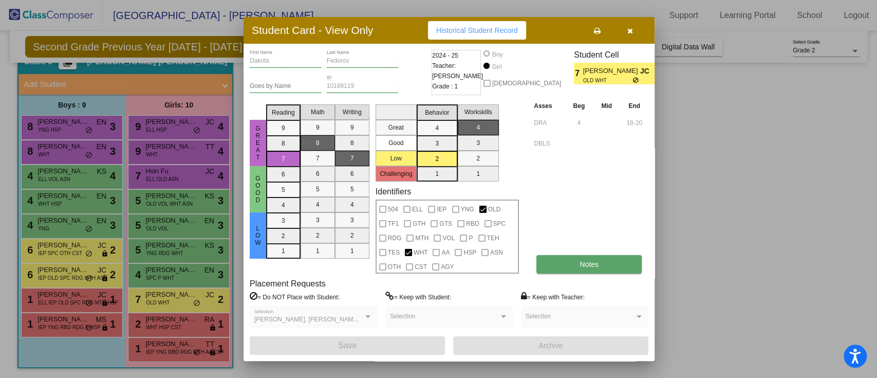
click at [590, 270] on button "Notes" at bounding box center [589, 264] width 105 height 19
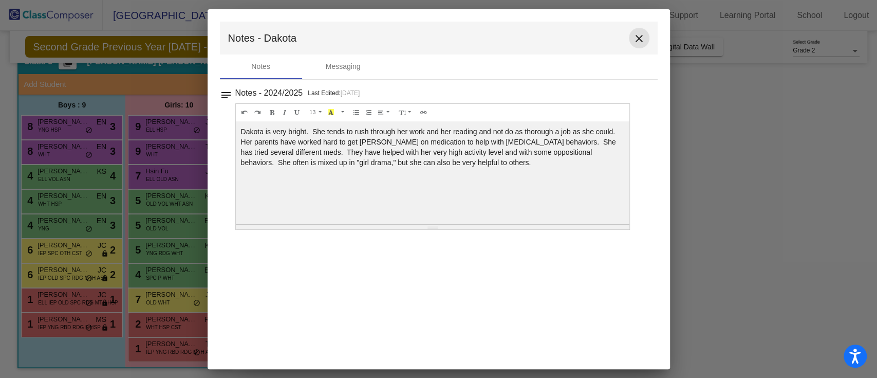
click at [636, 42] on mat-icon "close" at bounding box center [639, 38] width 12 height 12
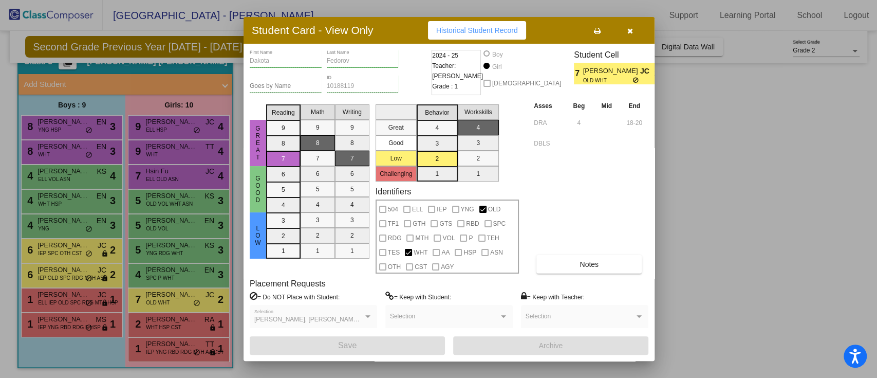
click at [633, 28] on button "button" at bounding box center [630, 30] width 33 height 19
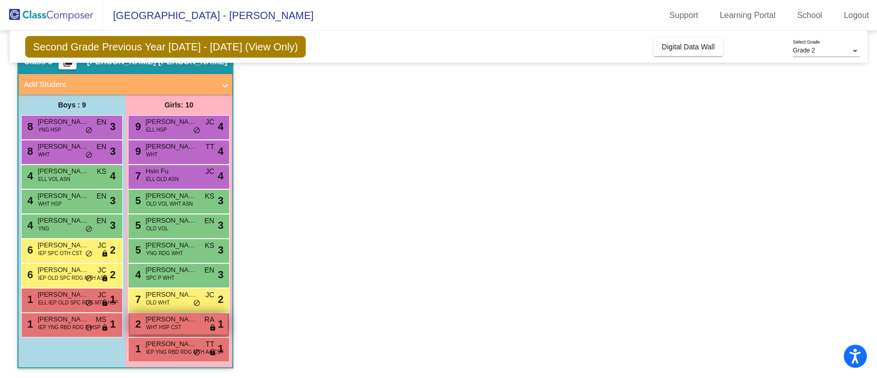
click at [169, 322] on span "[PERSON_NAME]" at bounding box center [170, 319] width 51 height 10
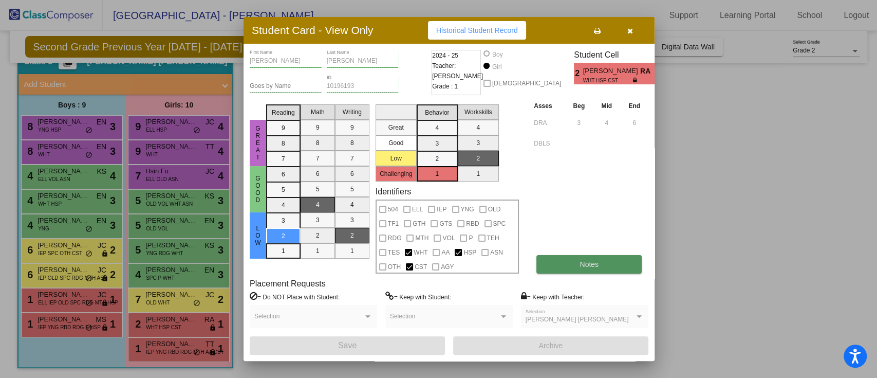
click at [565, 267] on button "Notes" at bounding box center [589, 264] width 105 height 19
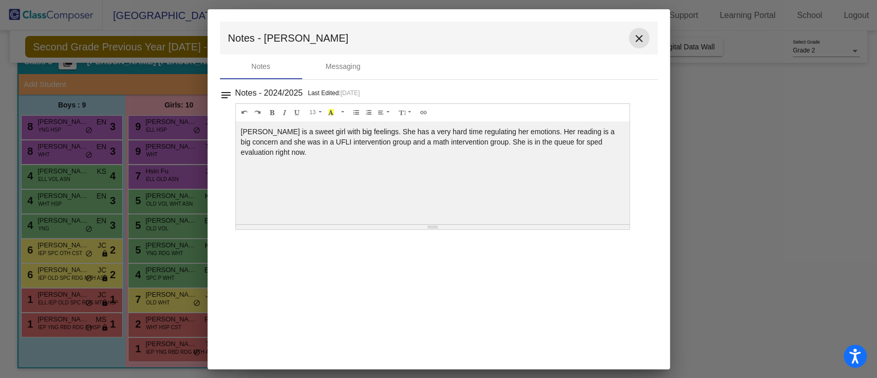
click at [638, 33] on mat-icon "close" at bounding box center [639, 38] width 12 height 12
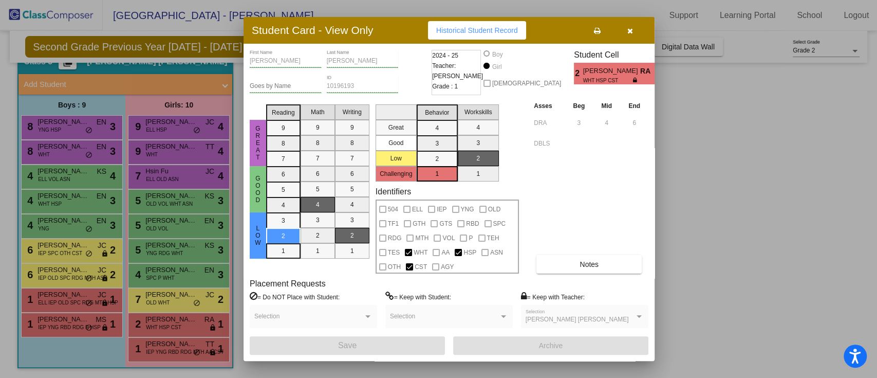
click at [178, 345] on div at bounding box center [438, 189] width 877 height 378
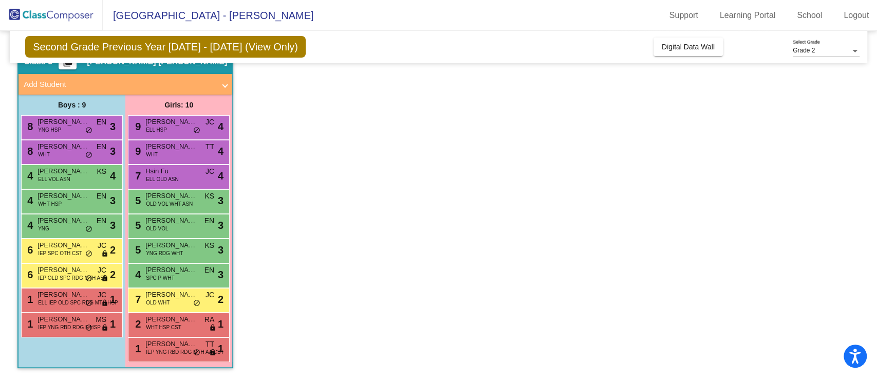
click at [178, 345] on span "[PERSON_NAME]" at bounding box center [170, 344] width 51 height 10
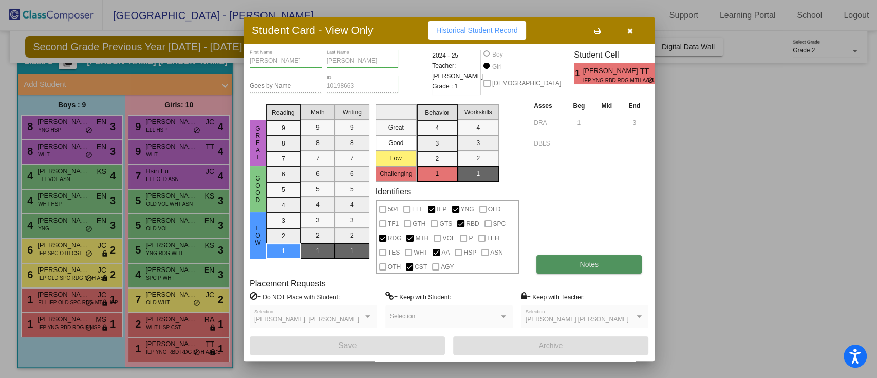
click at [562, 267] on button "Notes" at bounding box center [589, 264] width 105 height 19
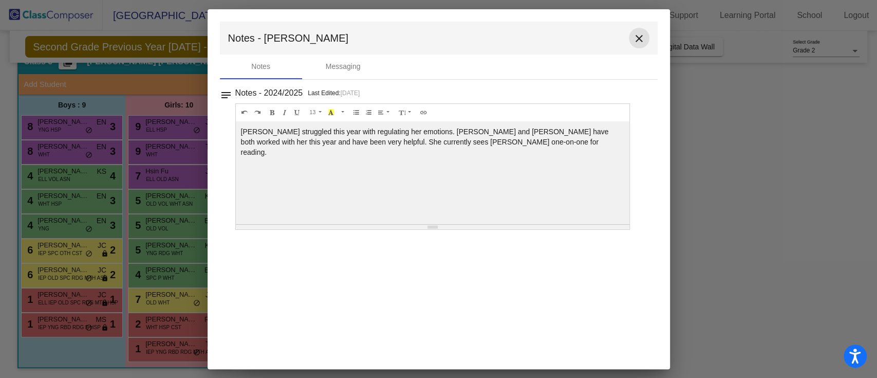
click at [641, 38] on mat-icon "close" at bounding box center [639, 38] width 12 height 12
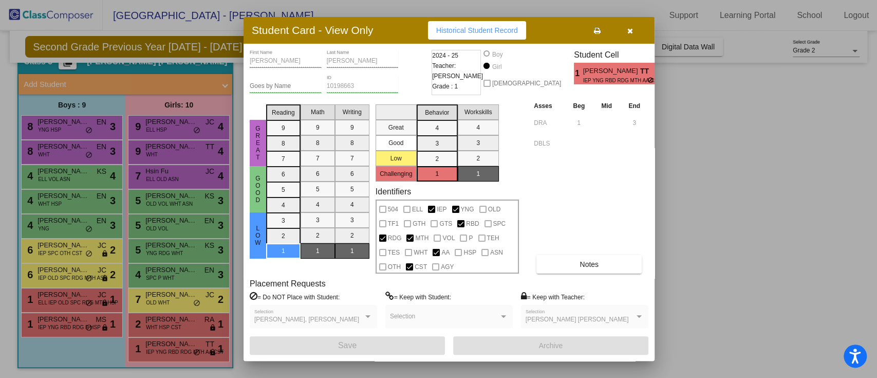
click at [624, 23] on button "button" at bounding box center [630, 30] width 33 height 19
